Goal: Communication & Community: Ask a question

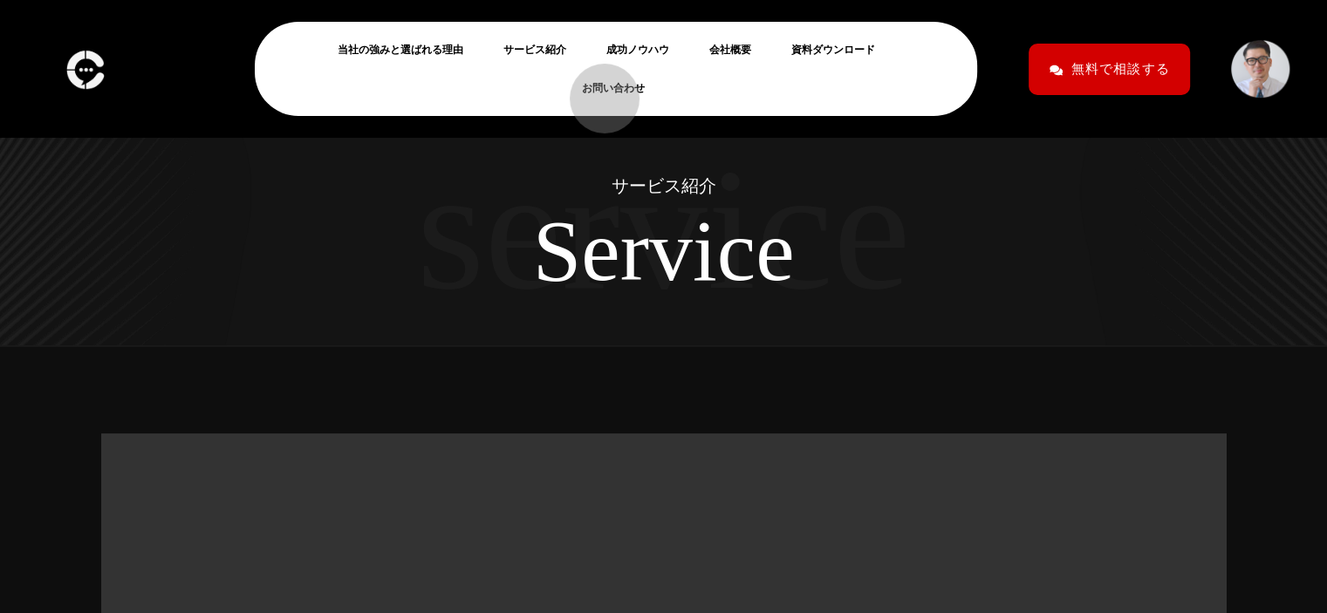
click at [596, 90] on link "お問い合わせ" at bounding box center [620, 88] width 77 height 21
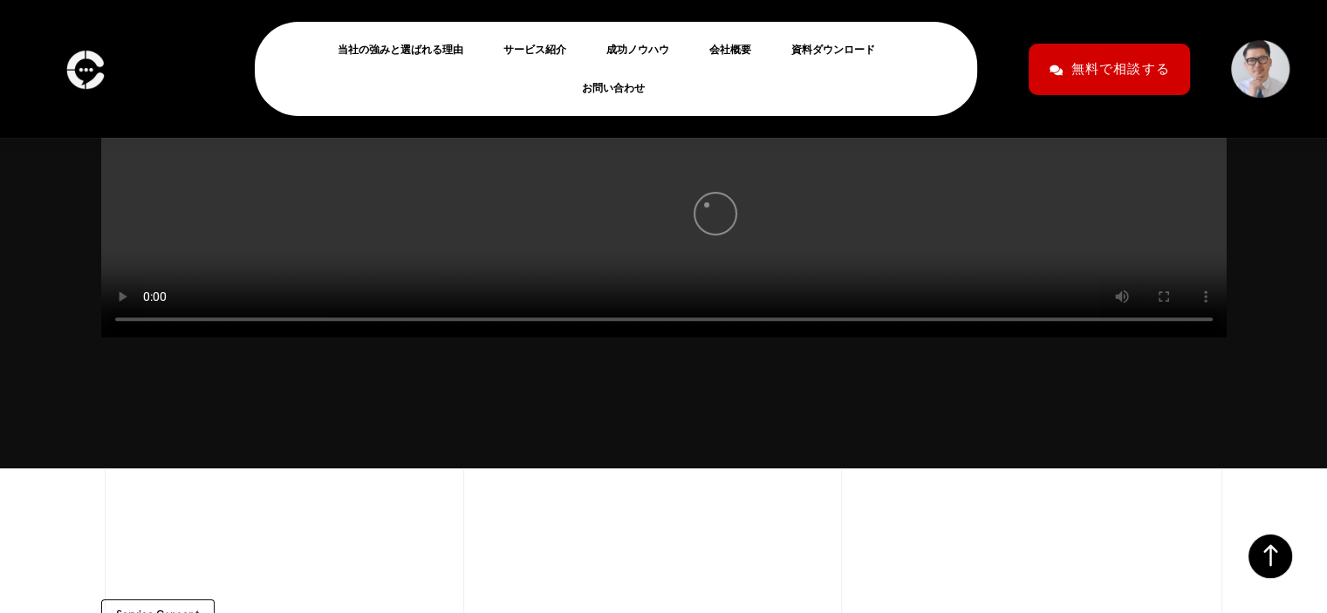
scroll to position [748, 0]
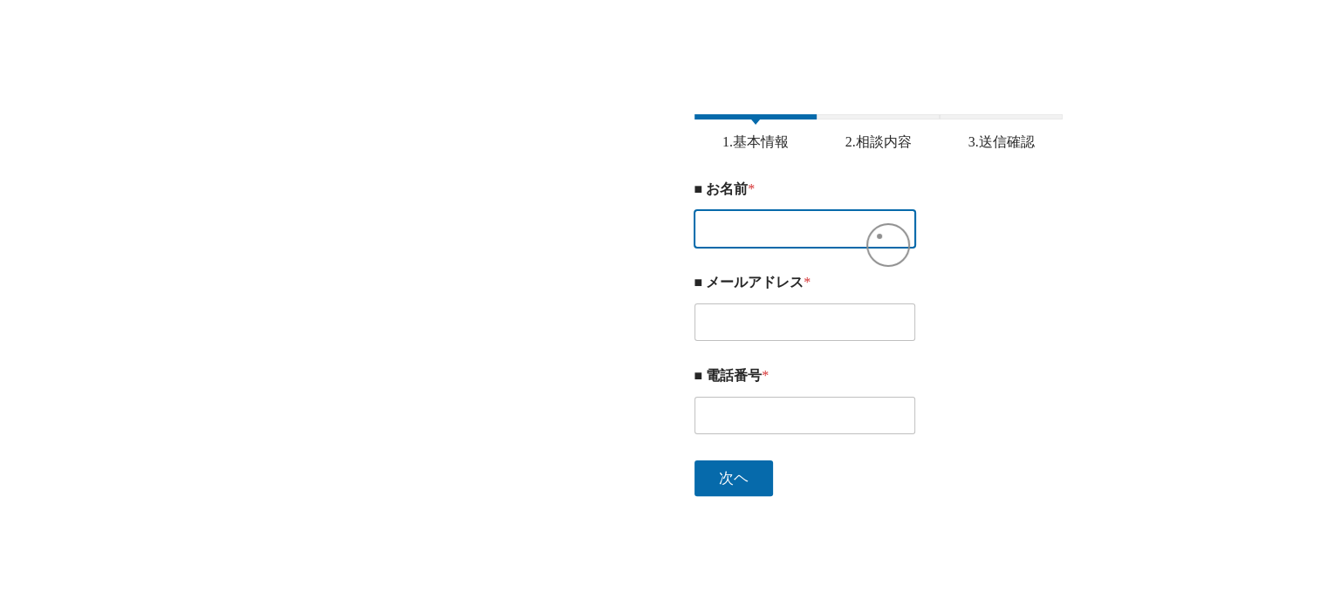
click at [845, 240] on input "■ お名前 *" at bounding box center [805, 229] width 222 height 38
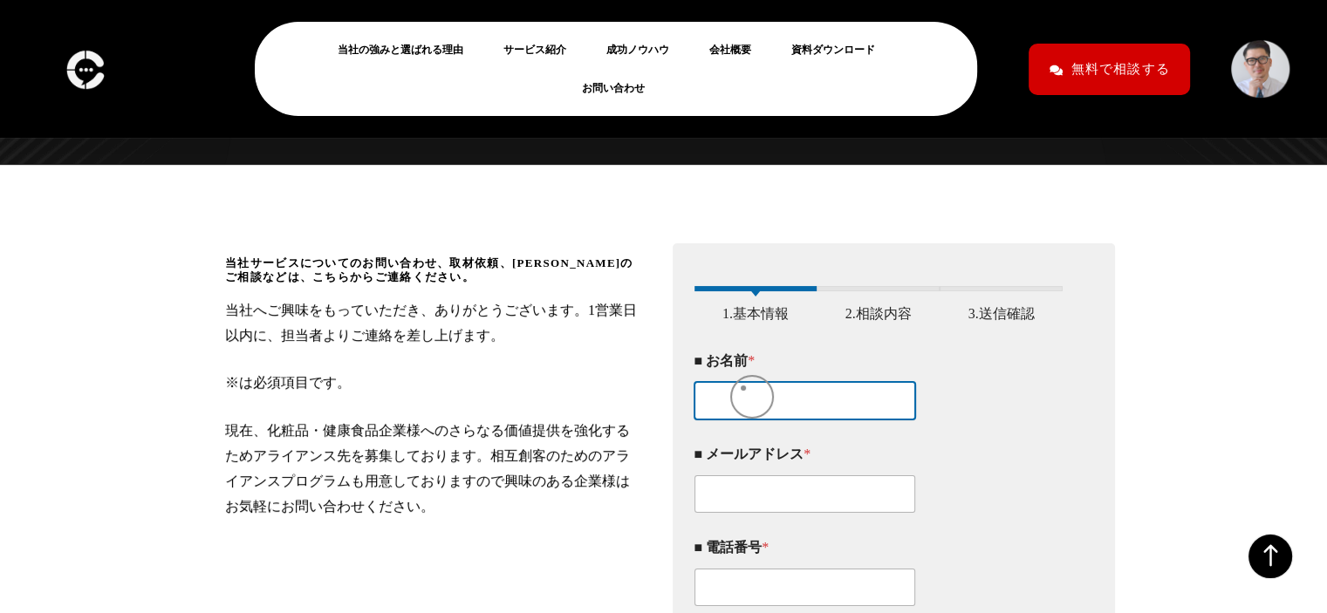
scroll to position [180, 0]
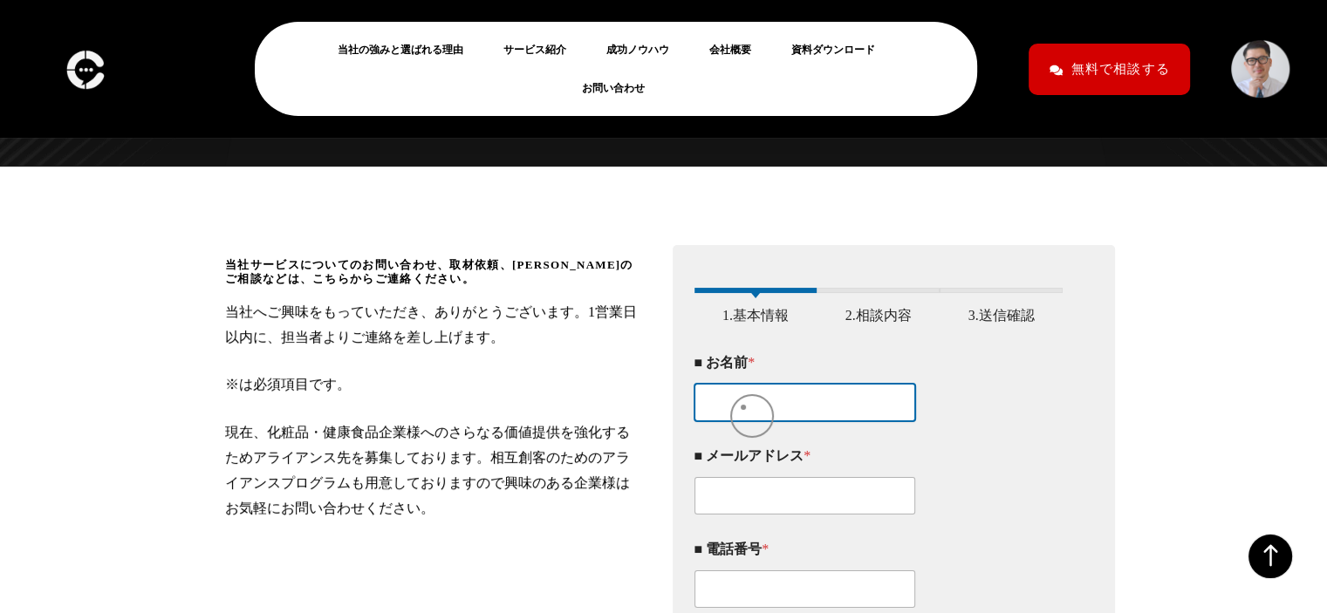
paste input "[PERSON_NAME]"
type input "[PERSON_NAME]"
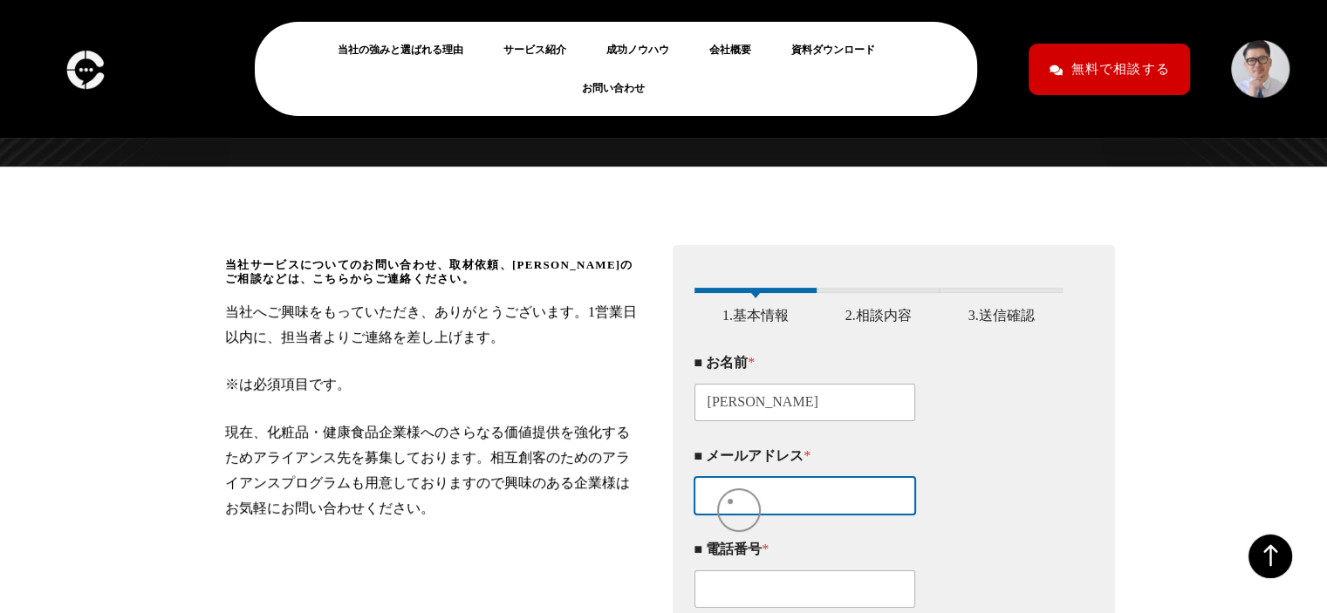
click at [730, 502] on input "■ メールアドレス *" at bounding box center [805, 496] width 222 height 38
paste input "[EMAIL_ADDRESS][DOMAIN_NAME]"
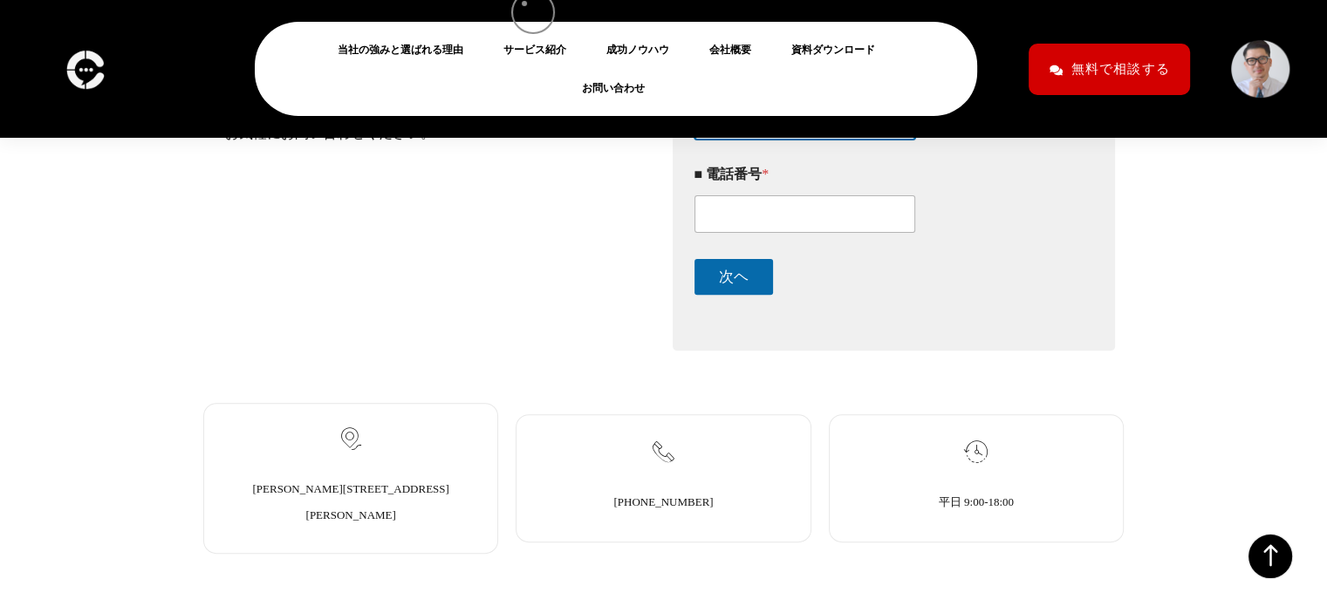
scroll to position [559, 0]
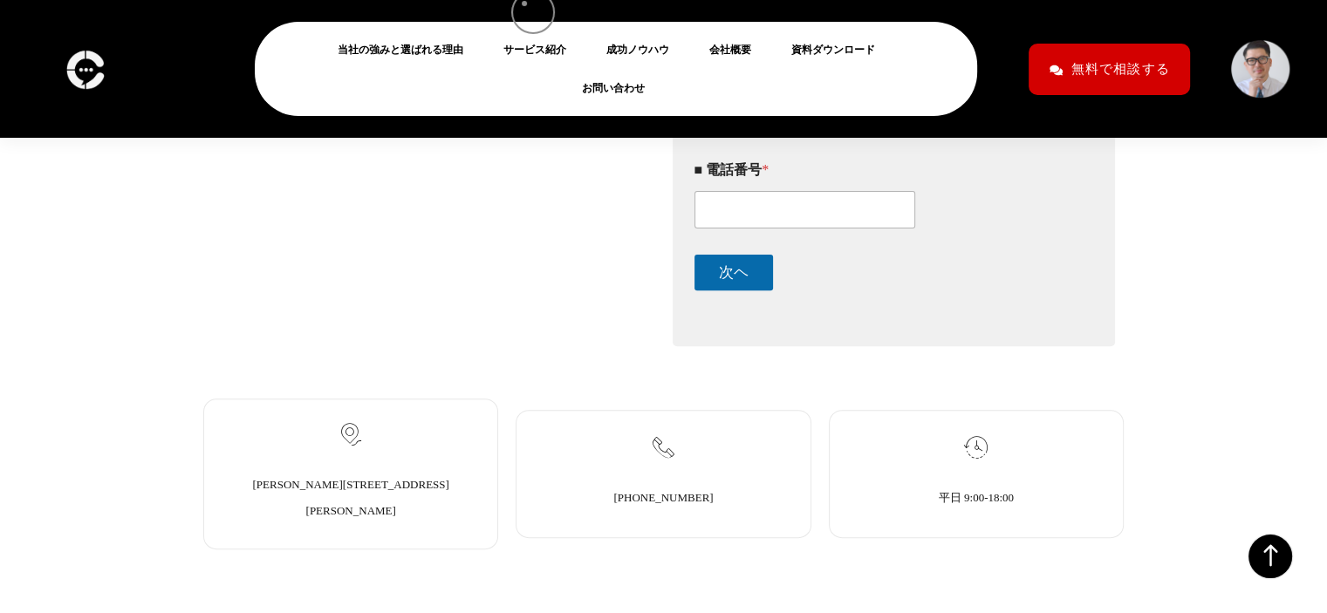
type input "[EMAIL_ADDRESS][DOMAIN_NAME]"
click at [775, 229] on input "■ 電話番号 *" at bounding box center [805, 210] width 222 height 38
paste input "[PHONE_NUMBER]"
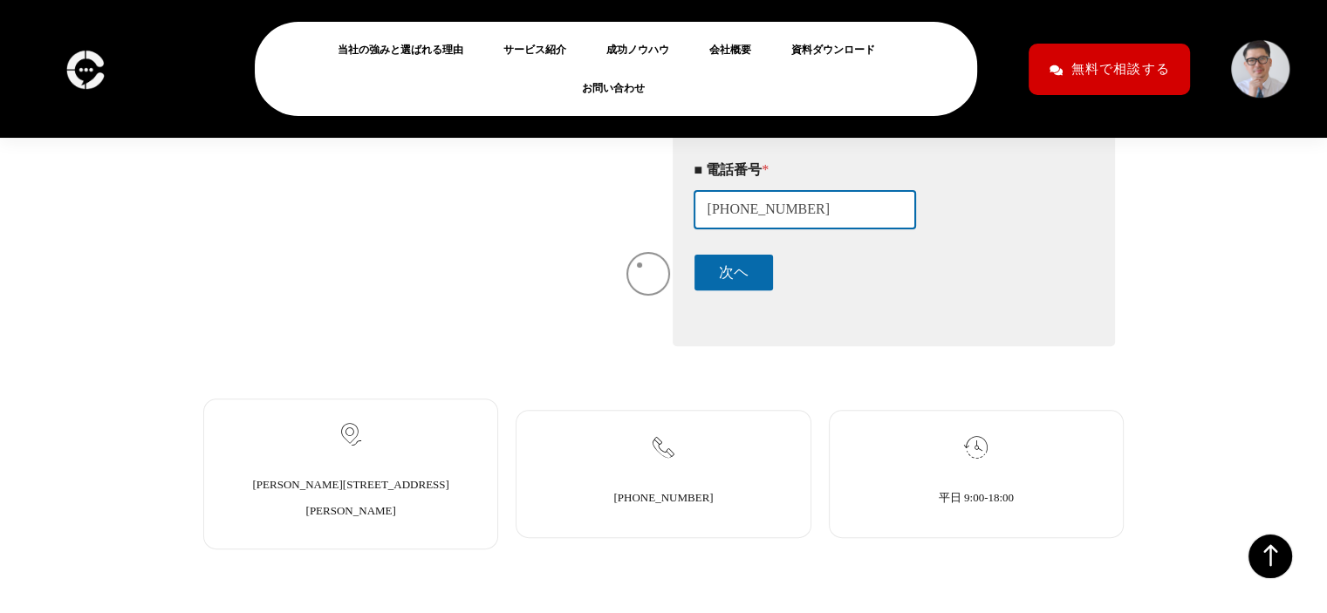
type input "[PHONE_NUMBER]"
click at [618, 264] on div "当社サービスについてのお問い合わせ、取材依頼、[PERSON_NAME]のご相談などは、こちらからご連絡ください。 当社へご興味をもっていただき、ありがとうご…" at bounding box center [433, 119] width 417 height 481
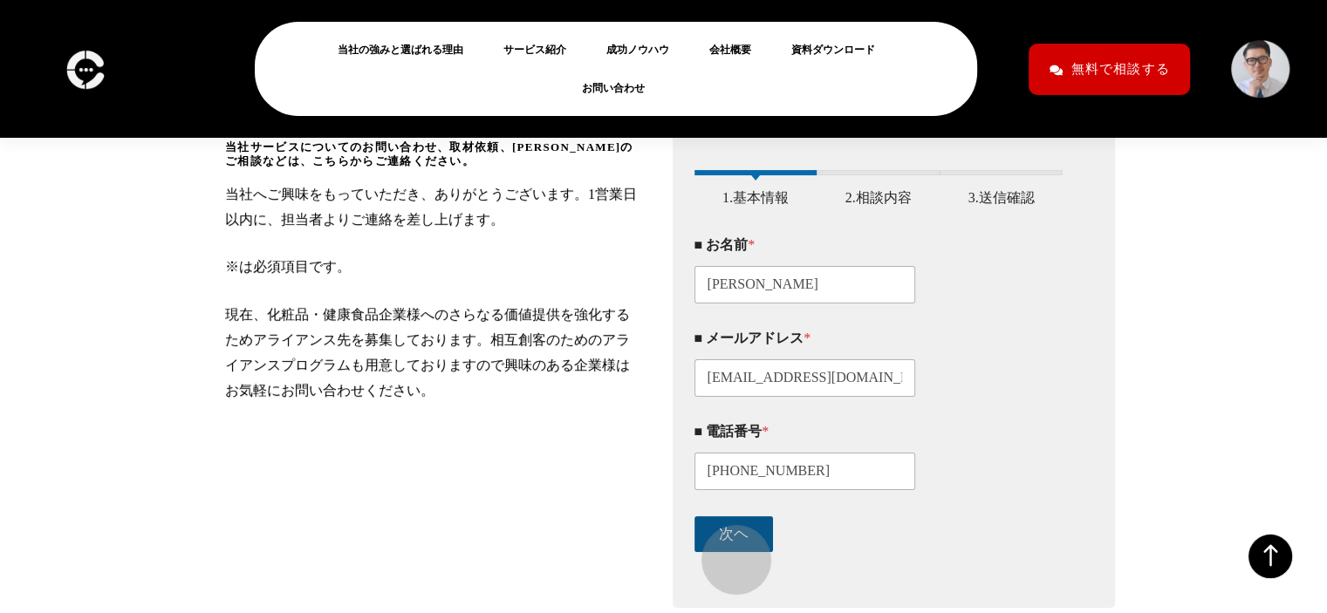
scroll to position [299, 0]
click at [727, 550] on button "次ヘ" at bounding box center [733, 533] width 79 height 36
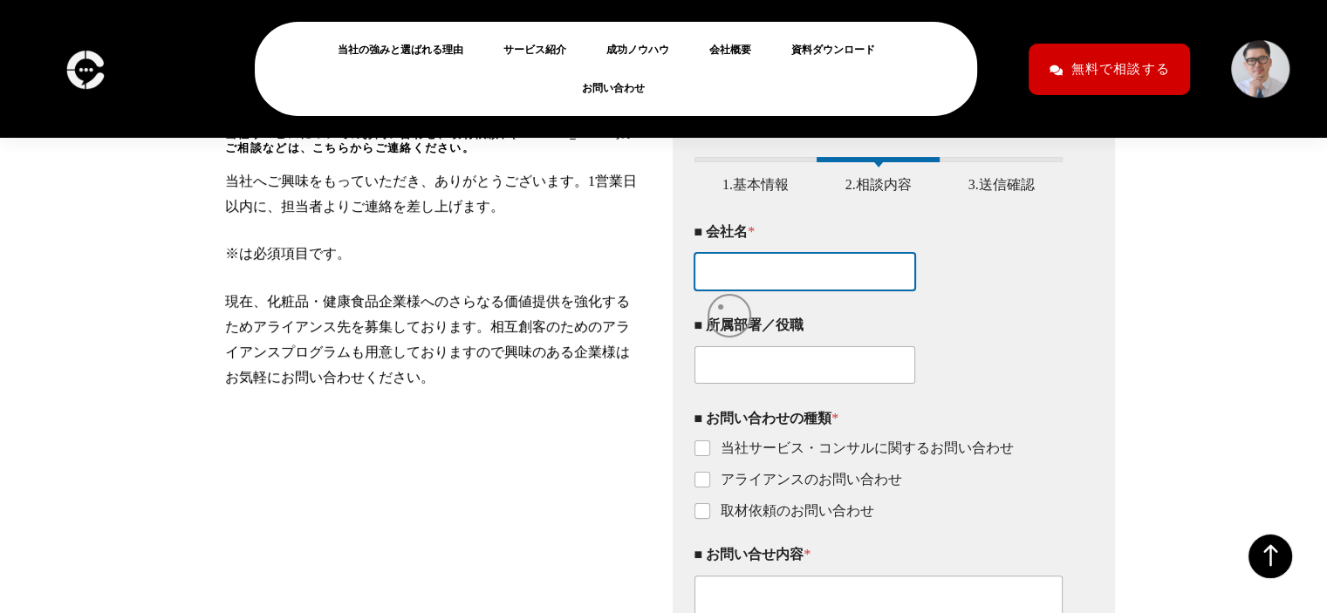
click at [726, 290] on input "■ 会社名 *" at bounding box center [805, 272] width 222 height 38
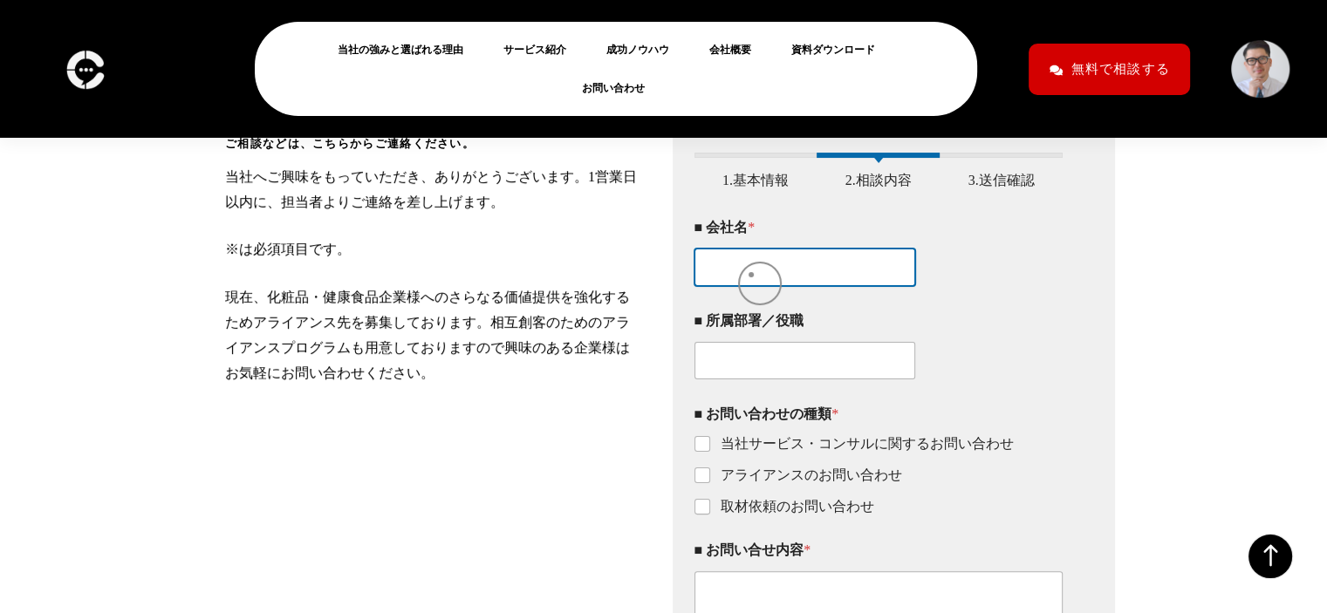
paste input "株式会社[PERSON_NAME]写真館"
type input "株式会社[PERSON_NAME]写真館"
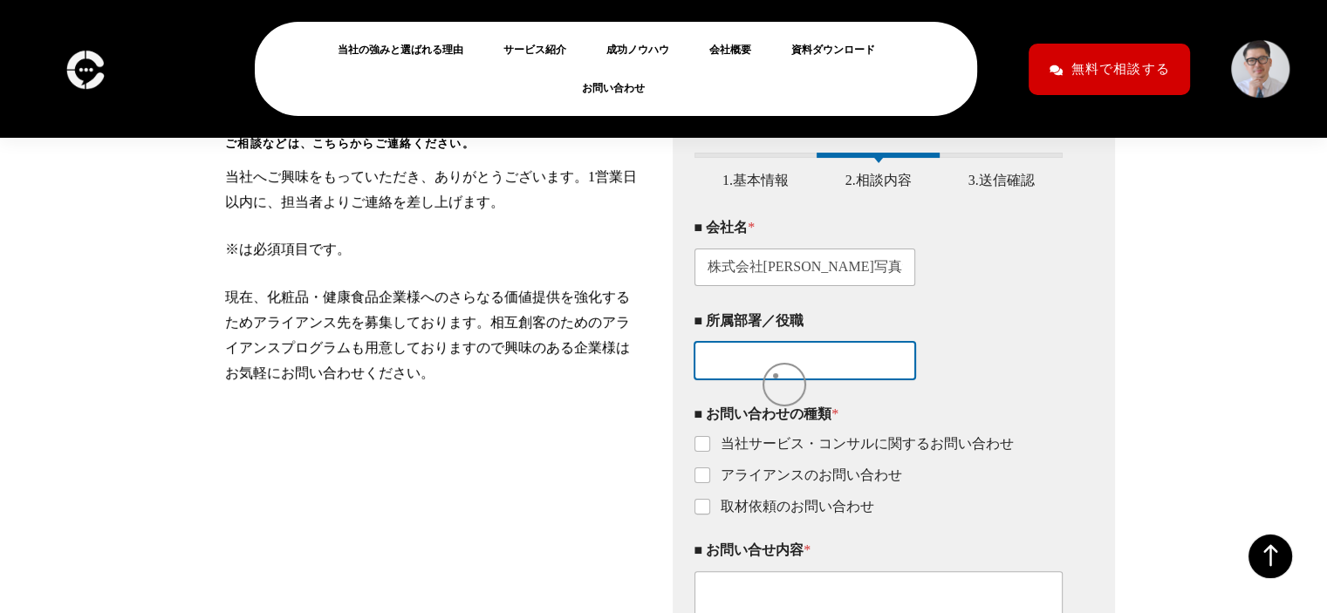
click at [775, 376] on input "■ 所属部署／役職" at bounding box center [805, 361] width 222 height 38
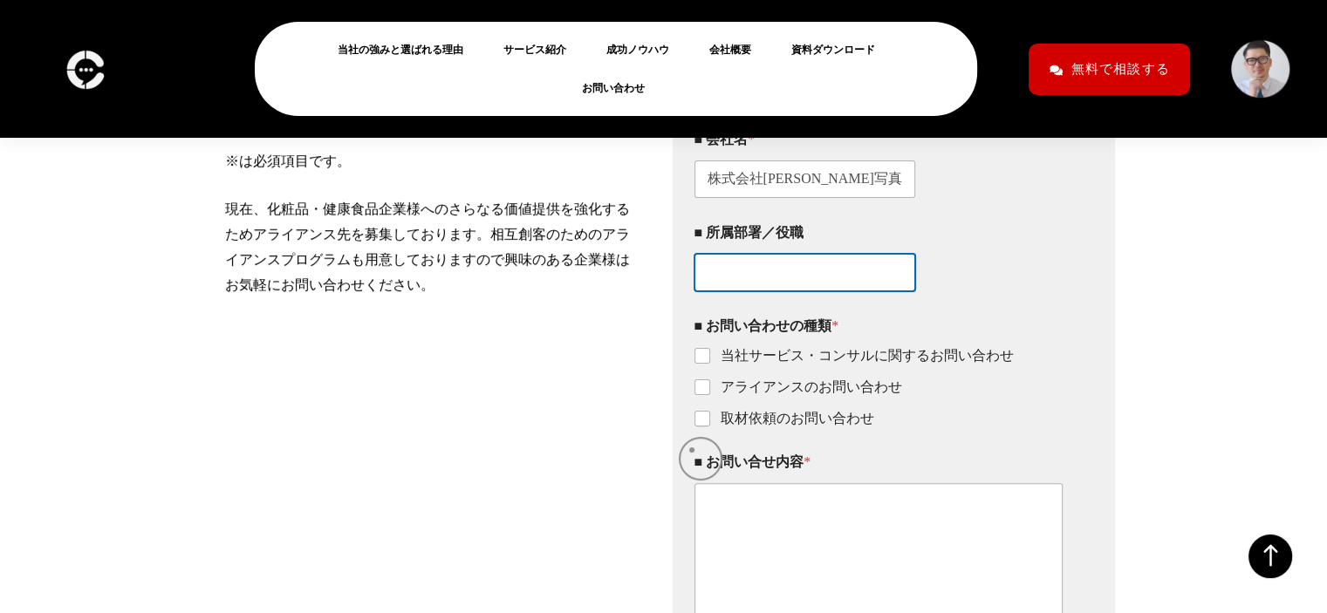
scroll to position [405, 0]
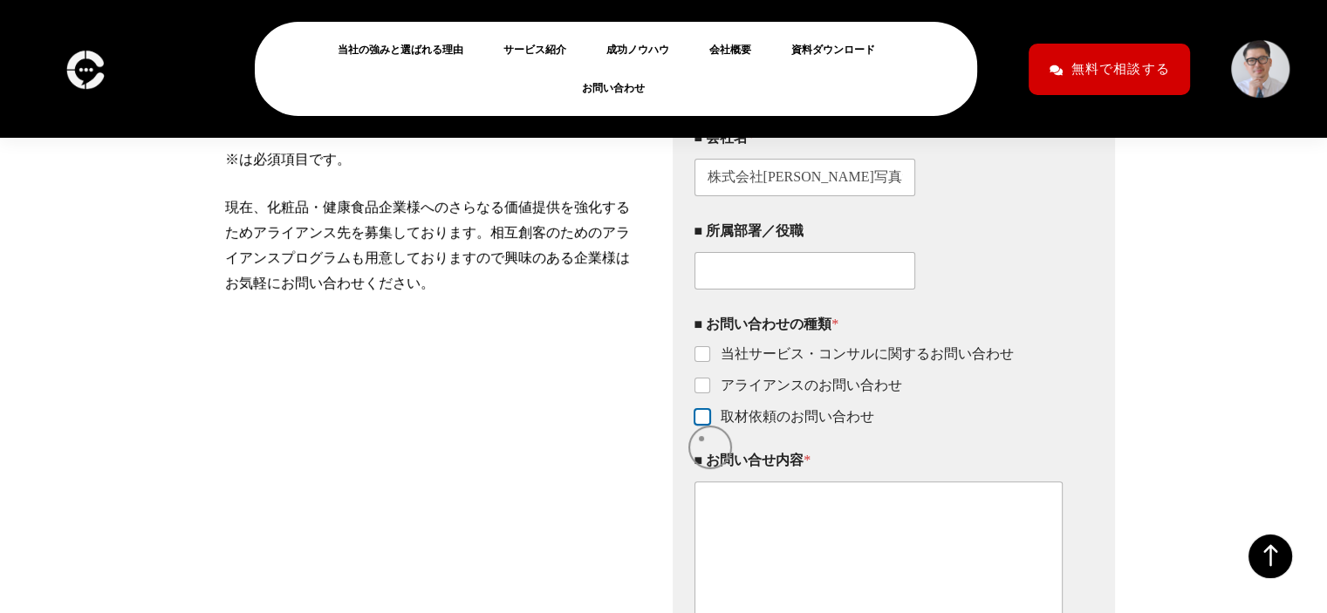
click at [700, 425] on input "取材依頼のお問い合わせ" at bounding box center [703, 418] width 14 height 14
checkbox input "true"
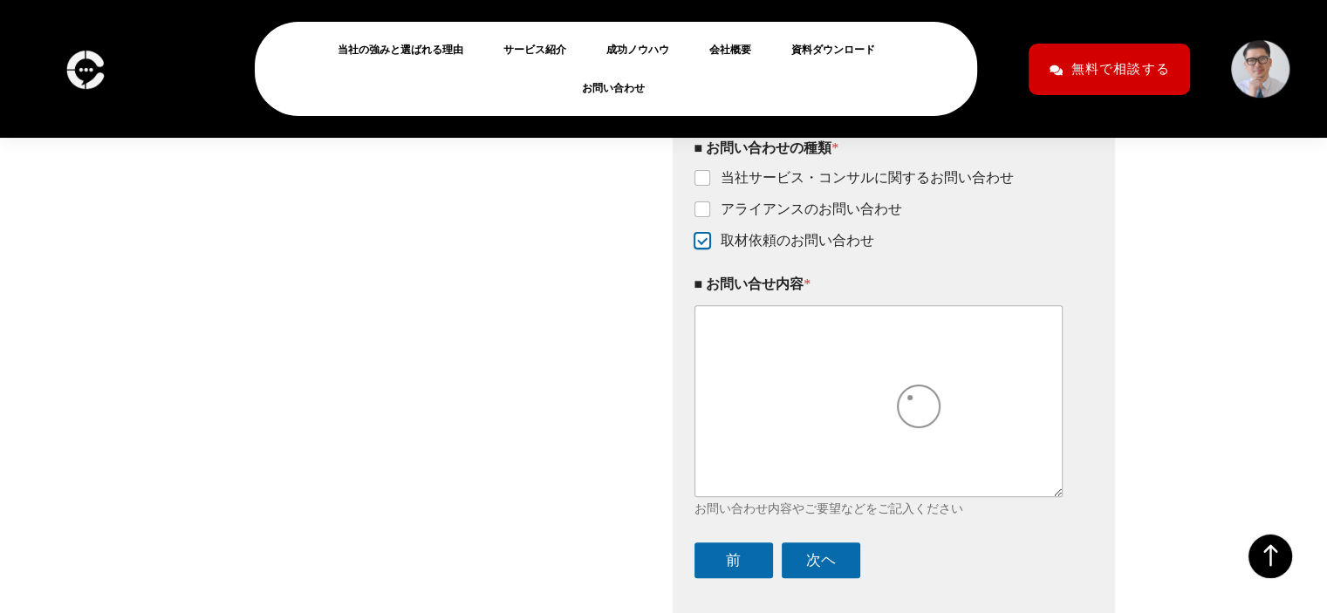
scroll to position [582, 0]
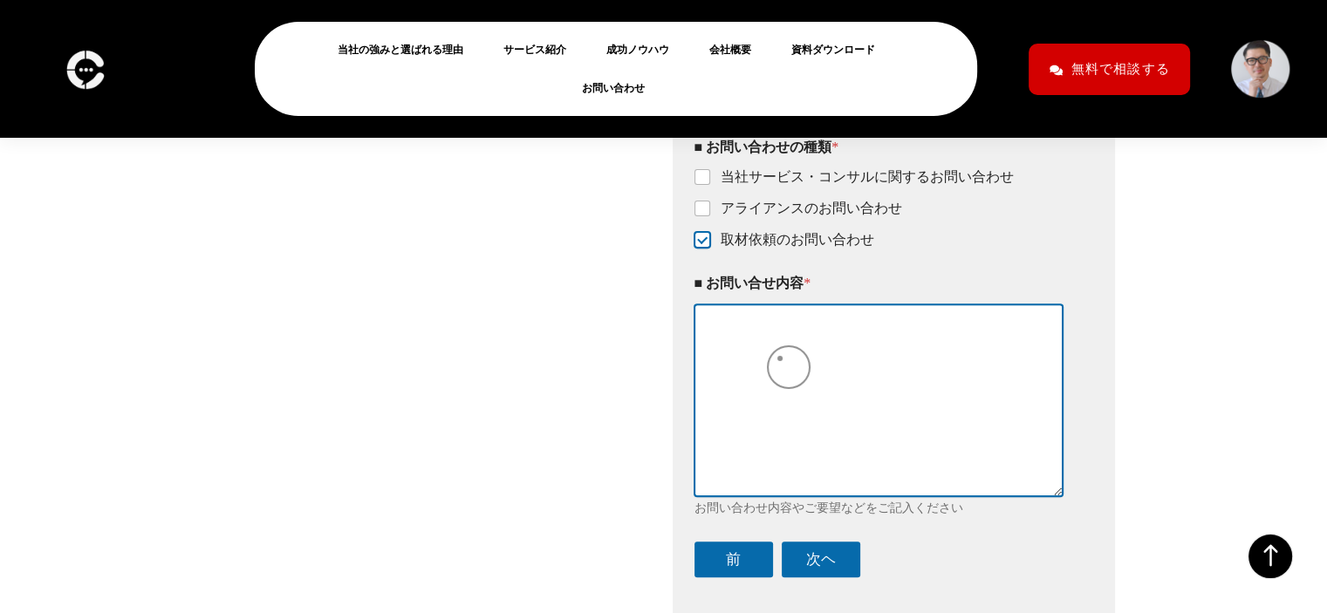
click at [778, 362] on textarea "■ お問い合せ内容 *" at bounding box center [878, 399] width 369 height 191
paste textarea "【loremips/dolorsi】 ametconsectet。 adipiscingelitsed。 doe、temporincididuntutlabo…"
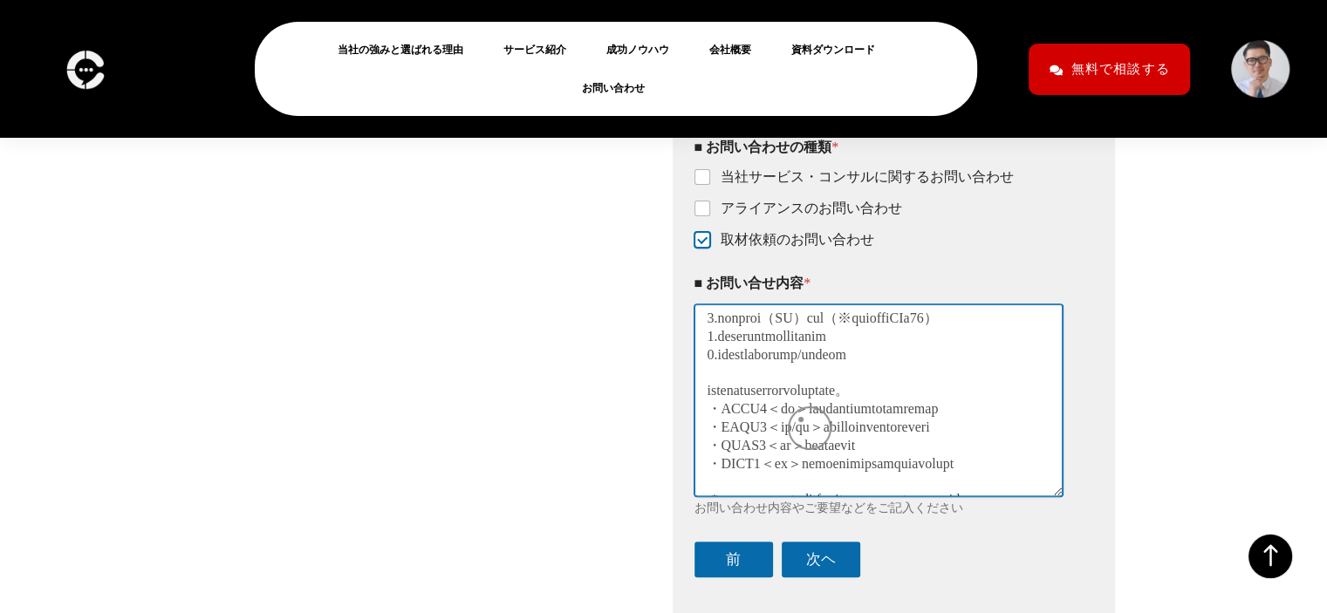
scroll to position [0, 0]
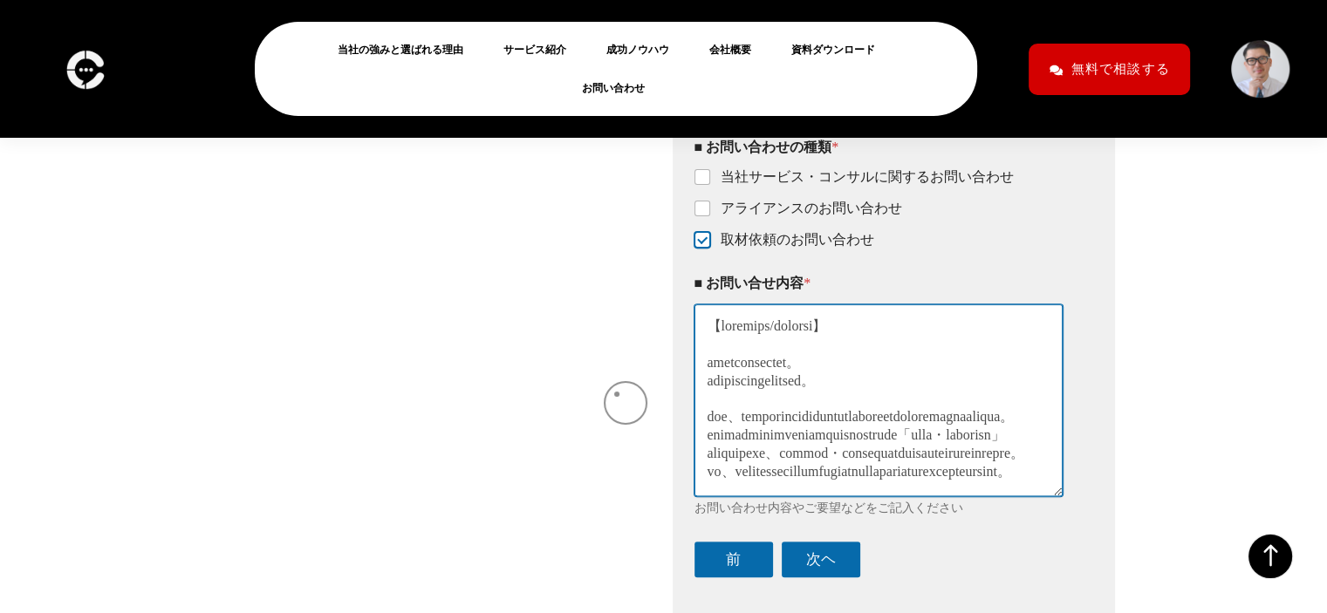
type textarea "【loremips/dolorsi】 ametconsectet。 adipiscingelitsed。 doe、temporincididuntutlabo…"
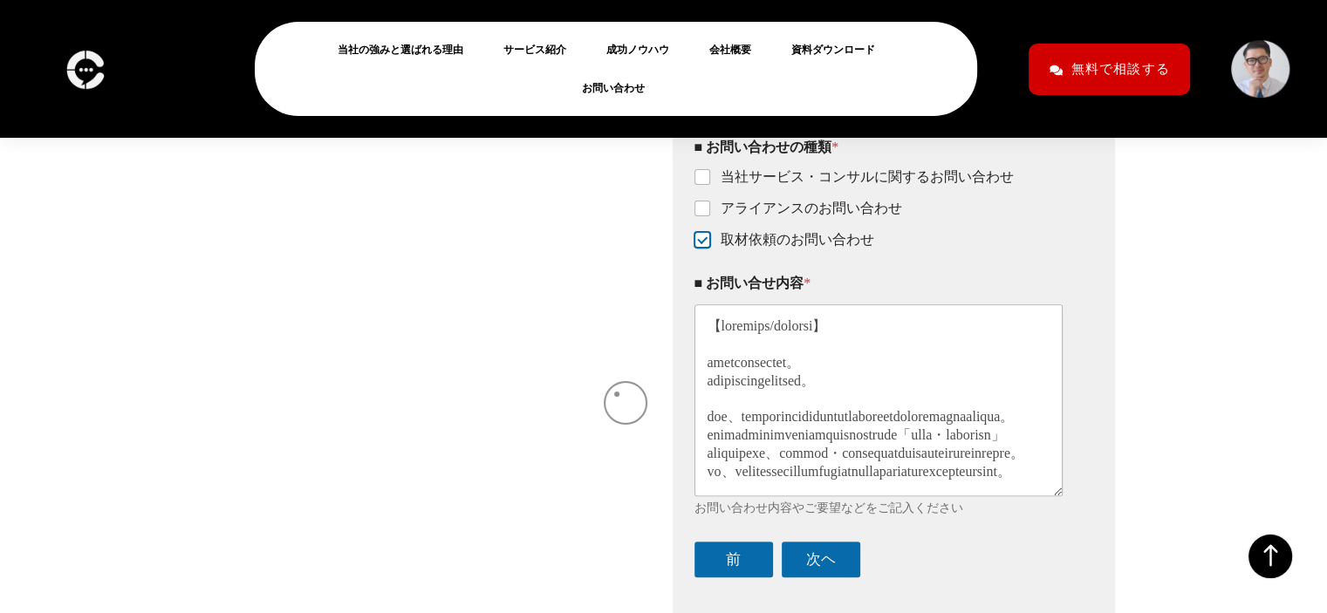
click at [609, 394] on div "当社サービスについてのお問い合わせ、取材依頼、[PERSON_NAME]のご相談などは、こちらからご連絡ください。 当社へご興味をもっていただき、ありがとうご…" at bounding box center [433, 251] width 417 height 790
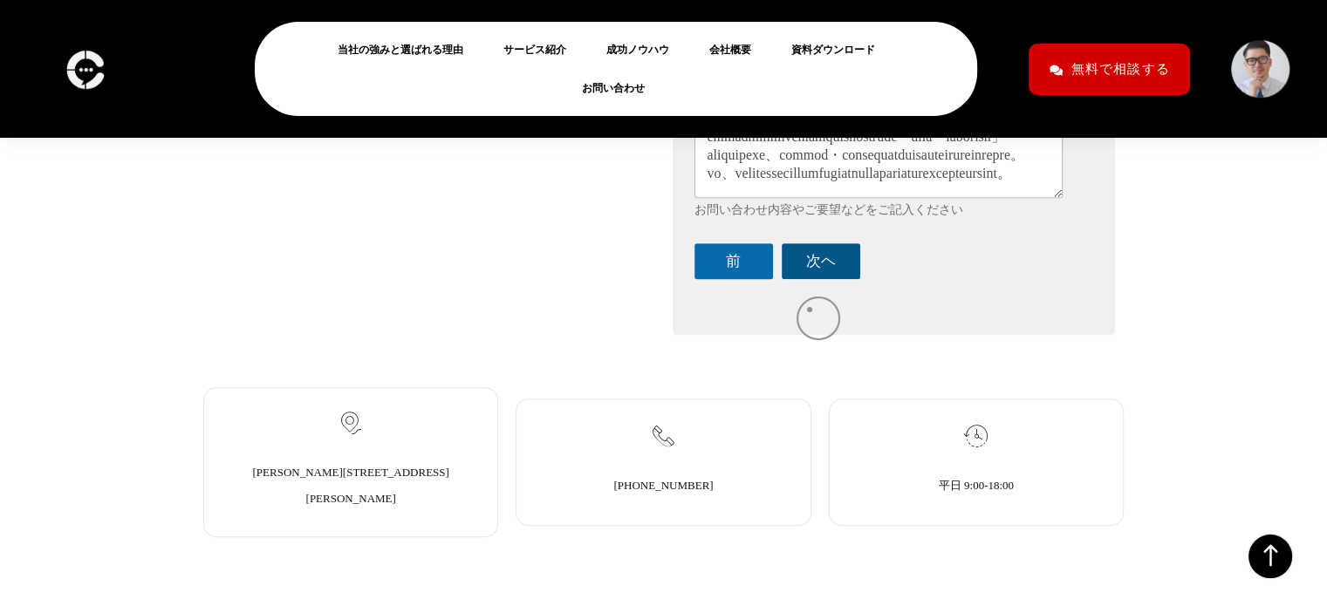
scroll to position [881, 0]
click at [835, 271] on button "次ヘ" at bounding box center [821, 260] width 79 height 36
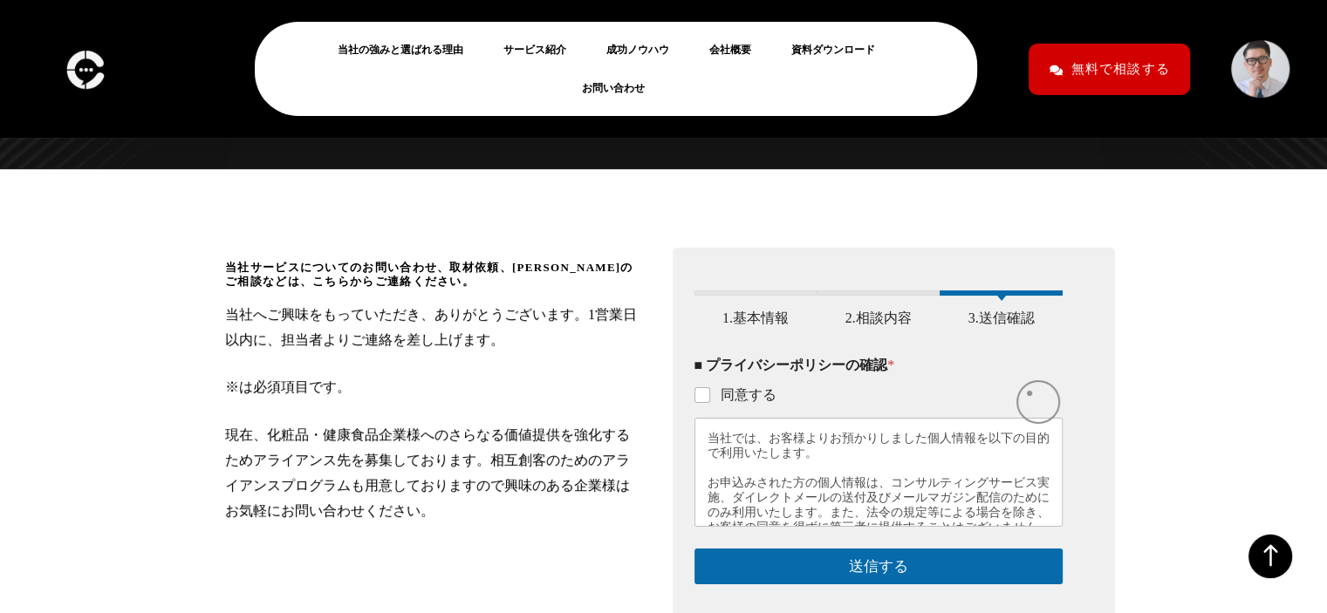
scroll to position [179, 0]
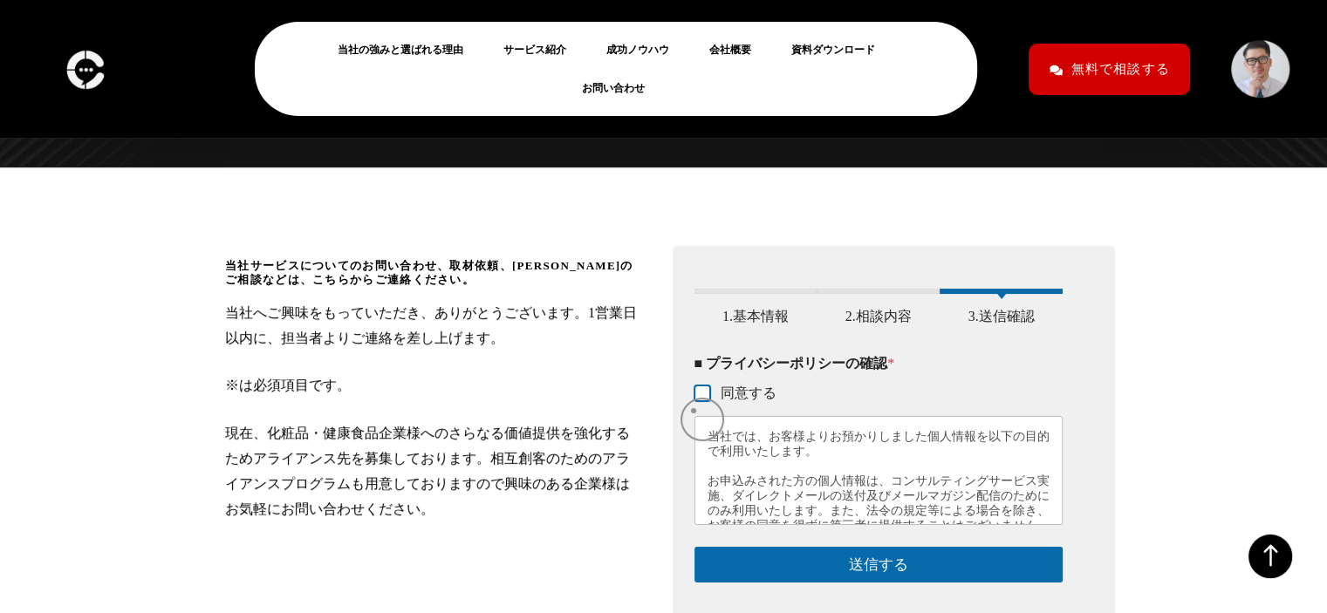
click at [696, 401] on input "同意する" at bounding box center [703, 394] width 14 height 14
checkbox input "true"
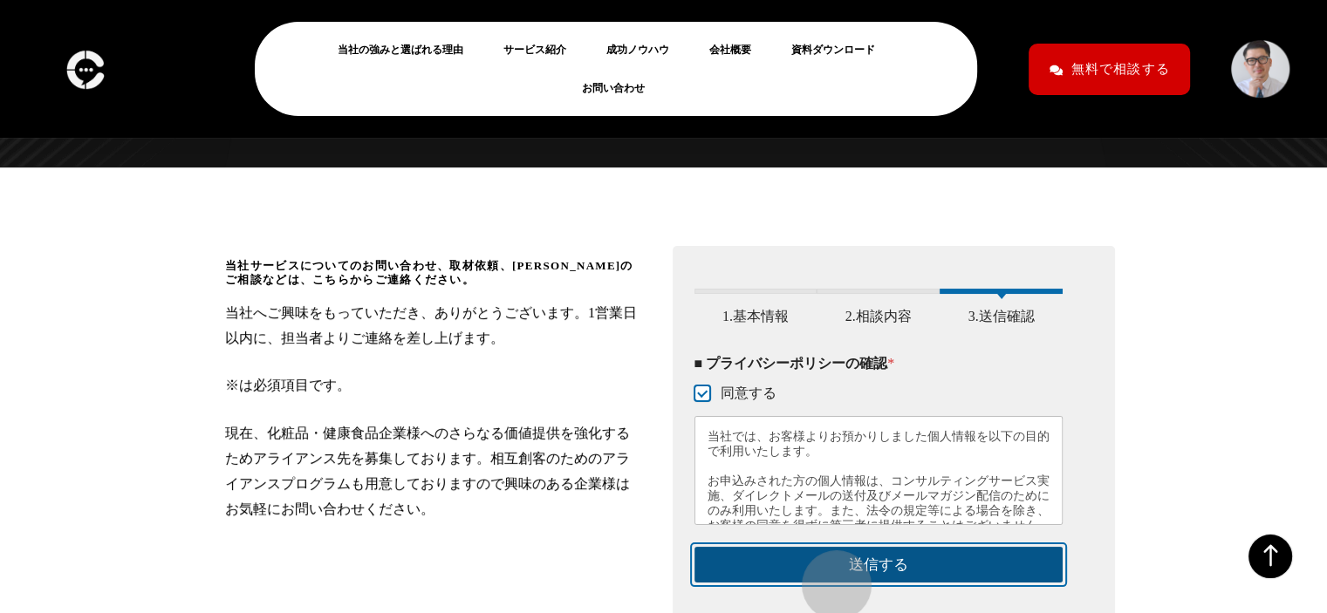
click at [828, 577] on button "送信する" at bounding box center [878, 565] width 369 height 36
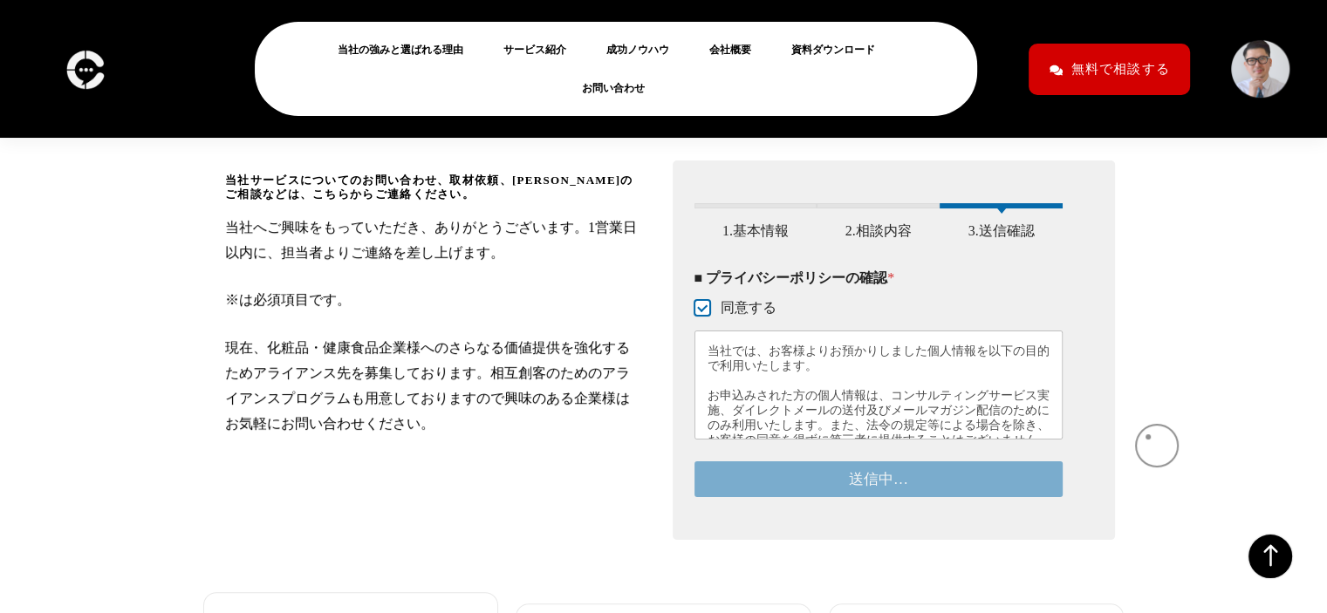
scroll to position [268, 0]
